Goal: Transaction & Acquisition: Download file/media

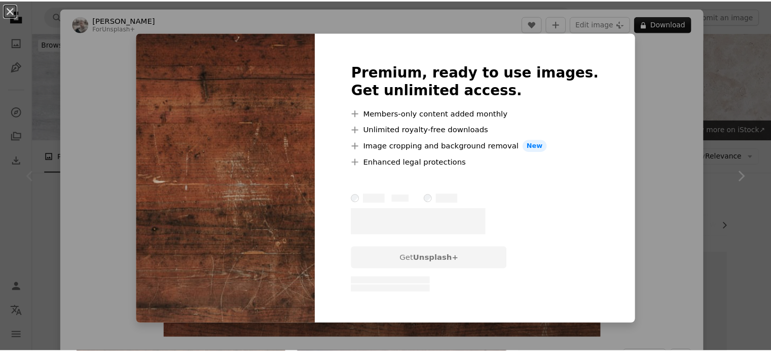
scroll to position [84, 0]
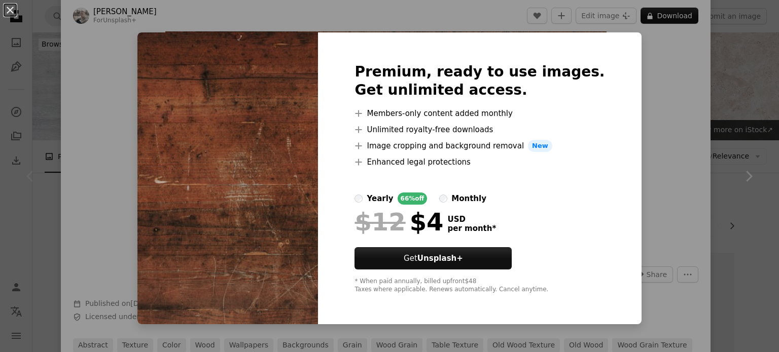
click at [668, 137] on div "An X shape Premium, ready to use images. Get unlimited access. A plus sign Memb…" at bounding box center [389, 176] width 779 height 352
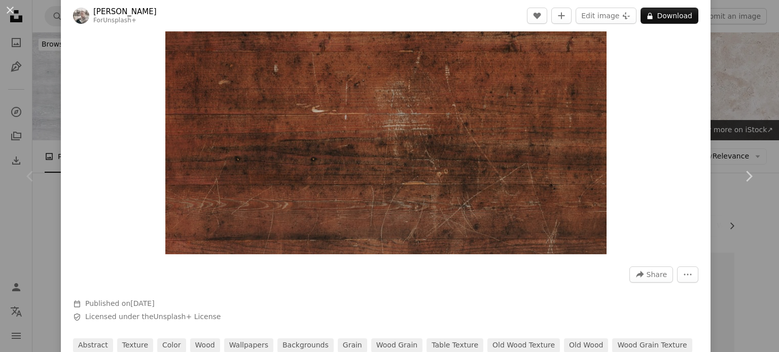
click at [753, 95] on div "An X shape Chevron left Chevron right [PERSON_NAME] For Unsplash+ A heart A plu…" at bounding box center [389, 176] width 779 height 352
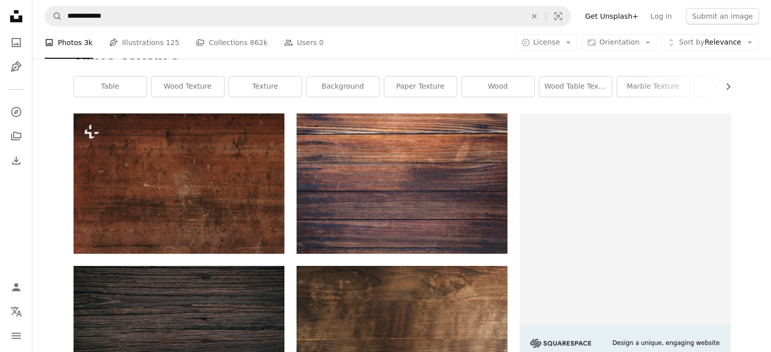
scroll to position [169, 0]
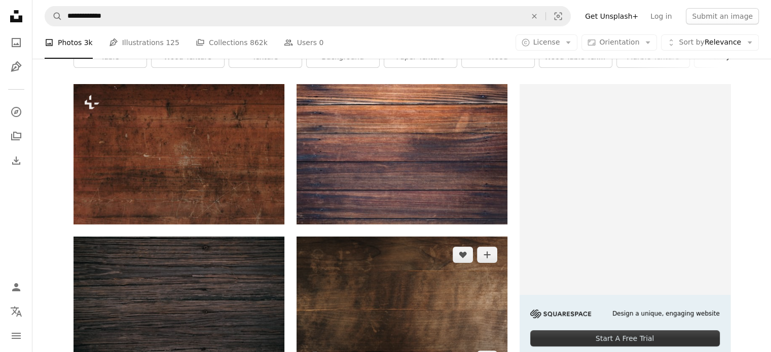
click at [396, 237] on img at bounding box center [402, 307] width 211 height 140
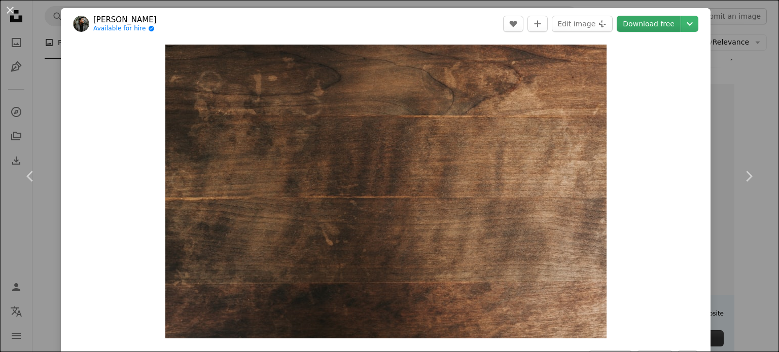
click at [645, 27] on link "Download free" at bounding box center [649, 24] width 64 height 16
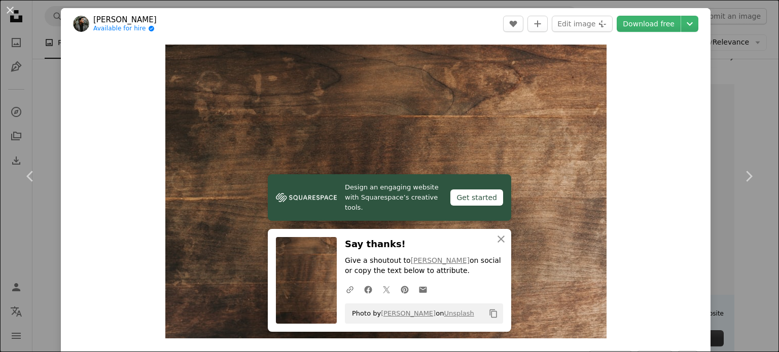
click at [739, 107] on div "An X shape Chevron left Chevron right [PERSON_NAME] Available for hire A checkm…" at bounding box center [389, 176] width 779 height 352
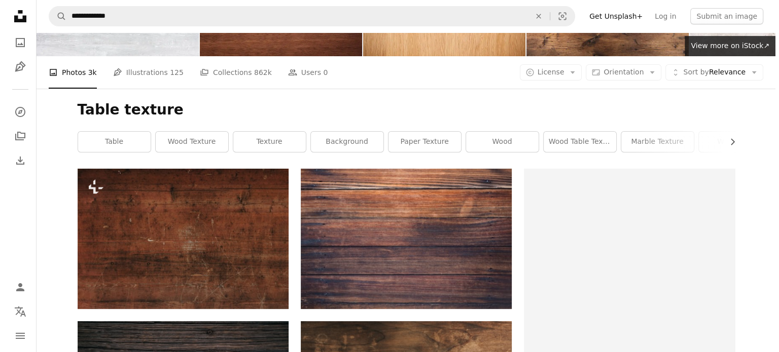
scroll to position [169, 0]
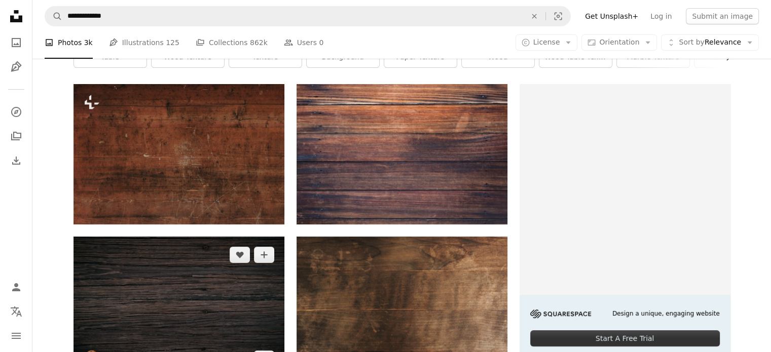
click at [183, 237] on img at bounding box center [179, 307] width 211 height 140
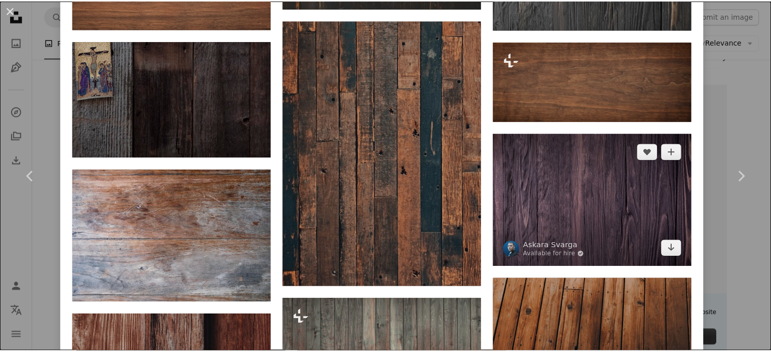
scroll to position [338, 0]
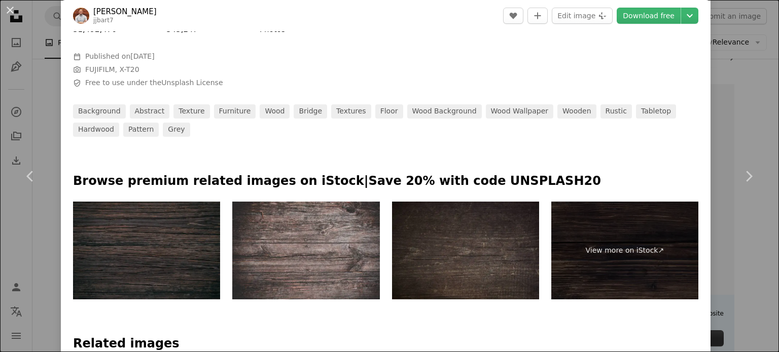
click at [745, 121] on div "An X shape Chevron left Chevron right [PERSON_NAME] jjbart7 A heart A plus sign…" at bounding box center [389, 176] width 779 height 352
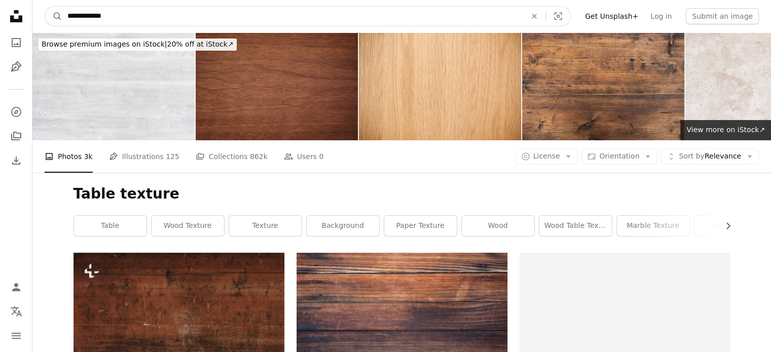
click at [136, 15] on input "**********" at bounding box center [292, 16] width 461 height 19
type input "**********"
click at [45, 7] on button "A magnifying glass" at bounding box center [53, 16] width 17 height 19
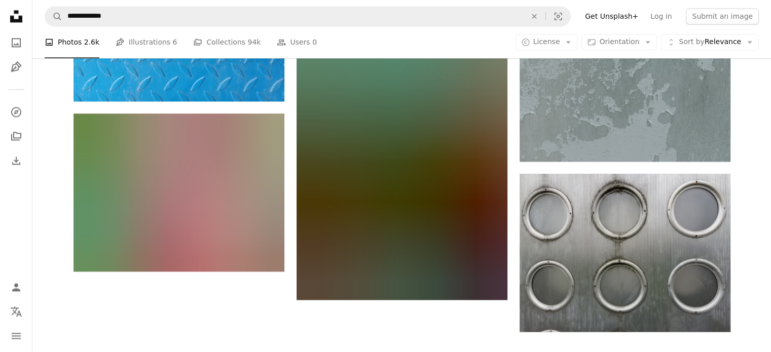
scroll to position [1484, 0]
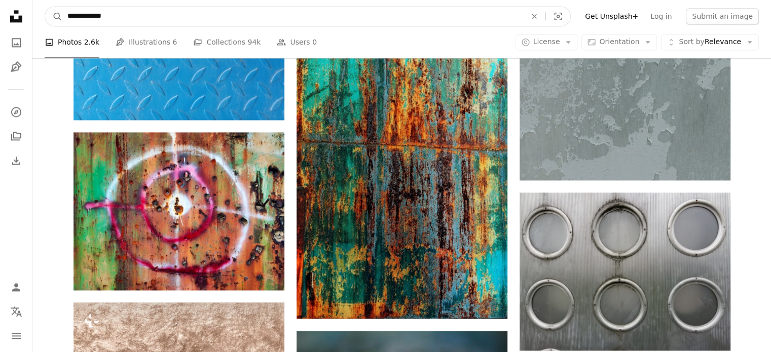
click at [85, 16] on input "**********" at bounding box center [292, 16] width 461 height 19
type input "**********"
click at [45, 7] on button "A magnifying glass" at bounding box center [53, 16] width 17 height 19
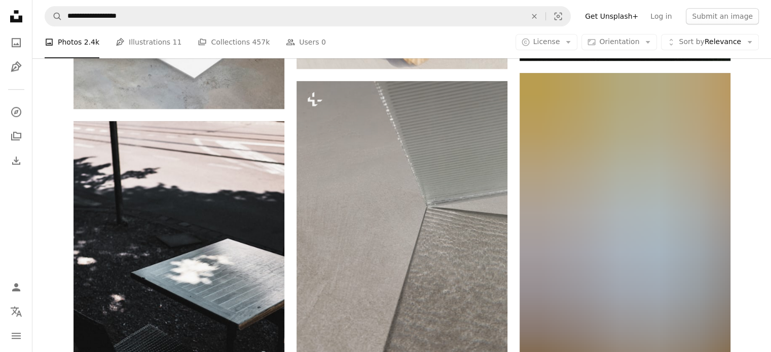
scroll to position [1268, 0]
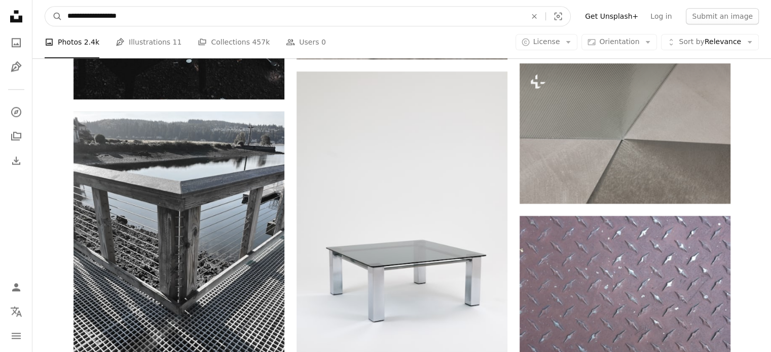
click at [343, 22] on input "**********" at bounding box center [292, 16] width 461 height 19
type input "******"
click at [45, 7] on button "A magnifying glass" at bounding box center [53, 16] width 17 height 19
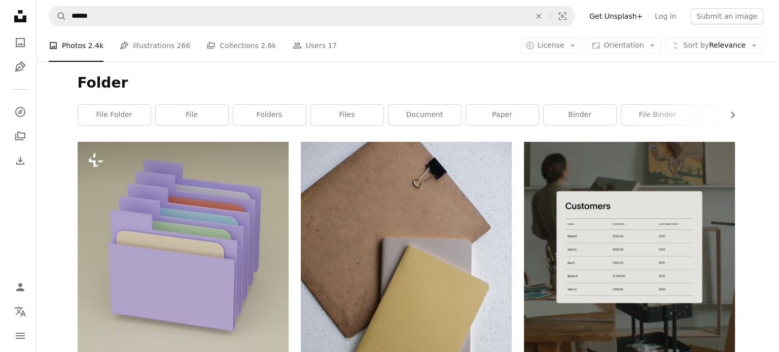
scroll to position [169, 0]
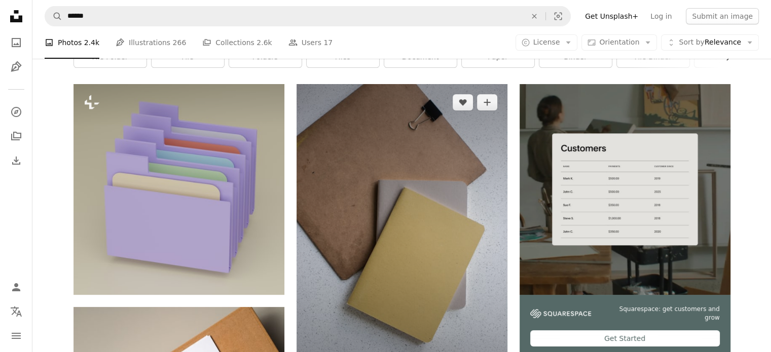
click at [406, 160] on img at bounding box center [402, 242] width 211 height 316
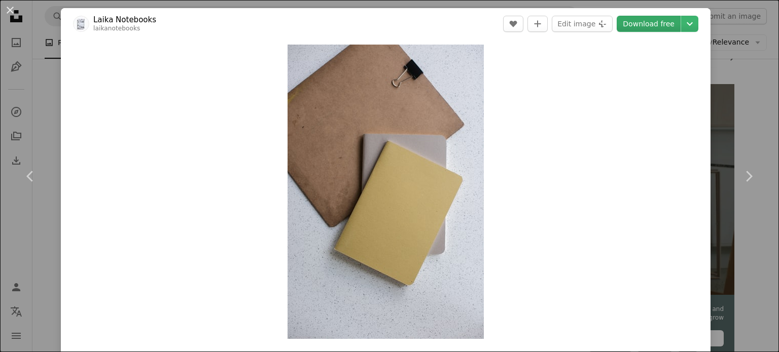
click at [642, 25] on link "Download free" at bounding box center [649, 24] width 64 height 16
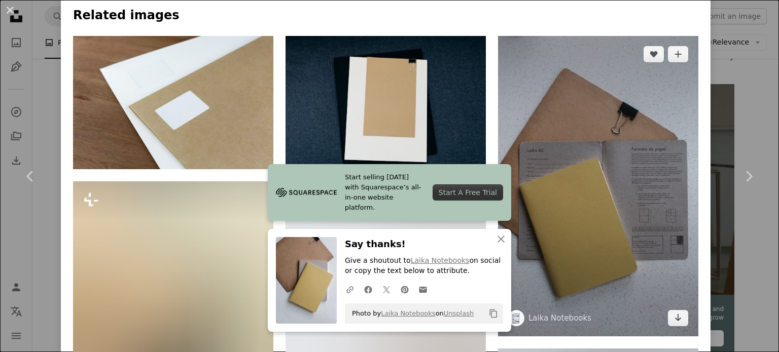
scroll to position [422, 0]
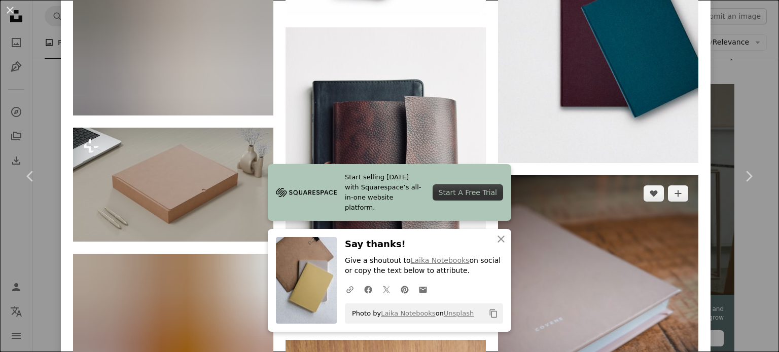
scroll to position [1521, 0]
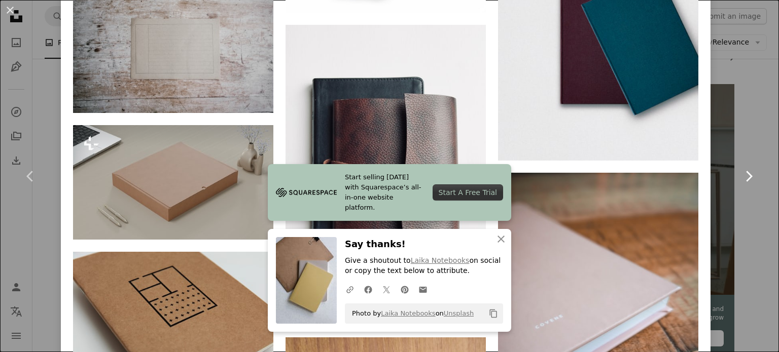
click at [752, 164] on link "Chevron right" at bounding box center [748, 176] width 61 height 97
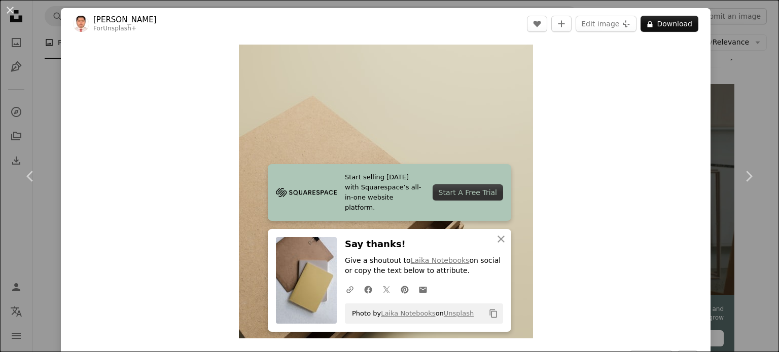
click at [731, 92] on div "An X shape Chevron left Chevron right [PERSON_NAME] For Unsplash+ A heart A plu…" at bounding box center [389, 176] width 779 height 352
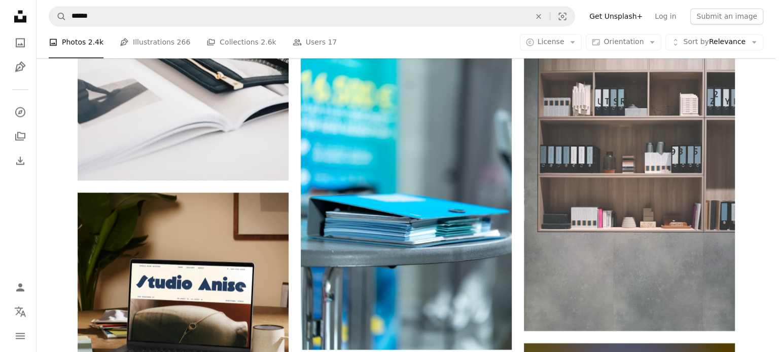
scroll to position [1775, 0]
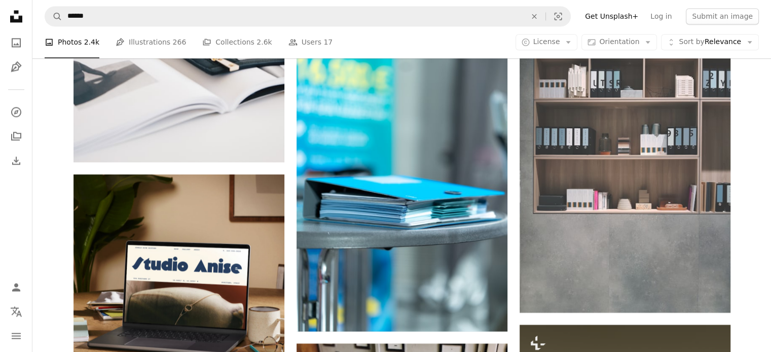
drag, startPoint x: 216, startPoint y: 141, endPoint x: 138, endPoint y: 159, distance: 80.1
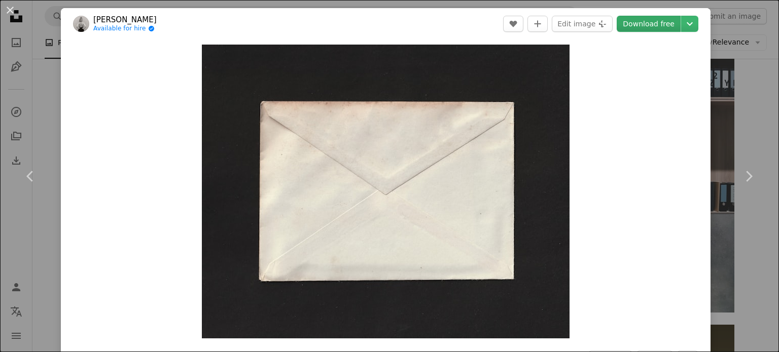
click at [639, 26] on link "Download free" at bounding box center [649, 24] width 64 height 16
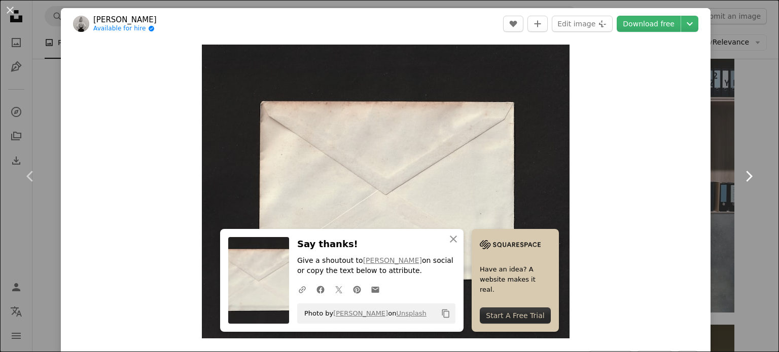
click at [736, 133] on link "Chevron right" at bounding box center [748, 176] width 61 height 97
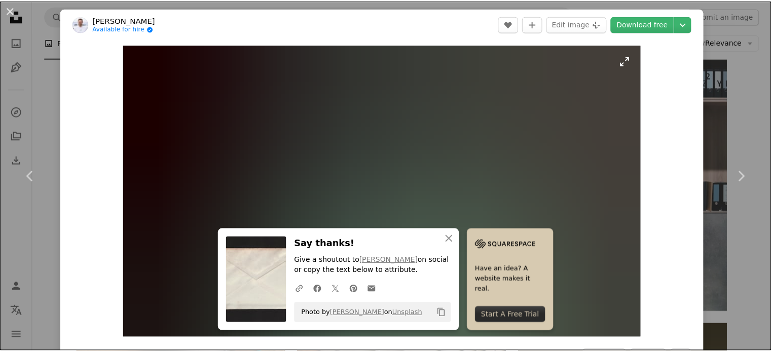
scroll to position [169, 0]
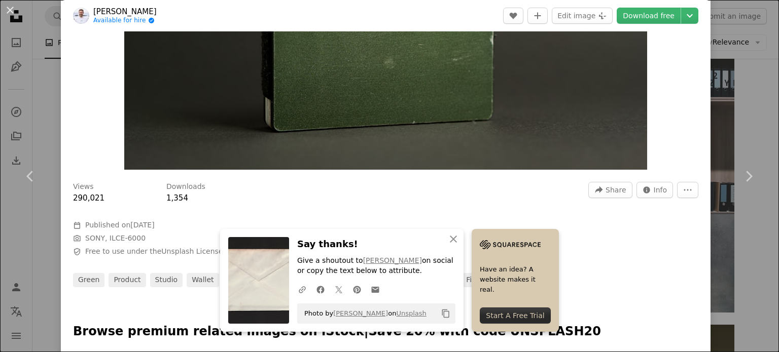
click at [52, 102] on div "An X shape Chevron left Chevron right [PERSON_NAME] Available for hire A checkm…" at bounding box center [389, 176] width 779 height 352
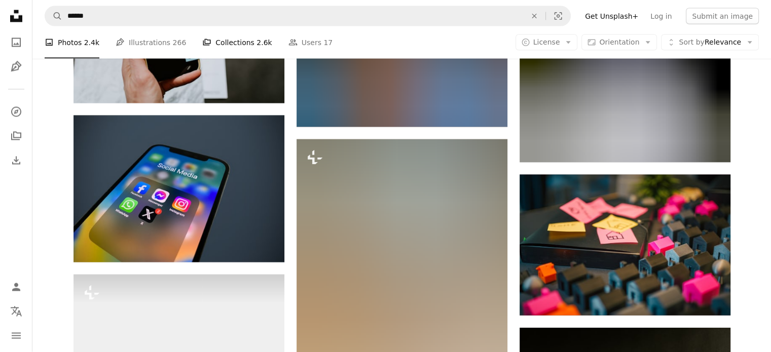
scroll to position [6086, 0]
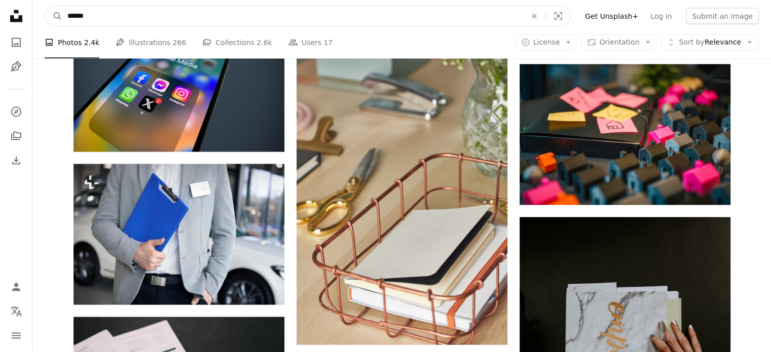
drag, startPoint x: 169, startPoint y: 12, endPoint x: 0, endPoint y: 18, distance: 169.0
